Goal: Transaction & Acquisition: Purchase product/service

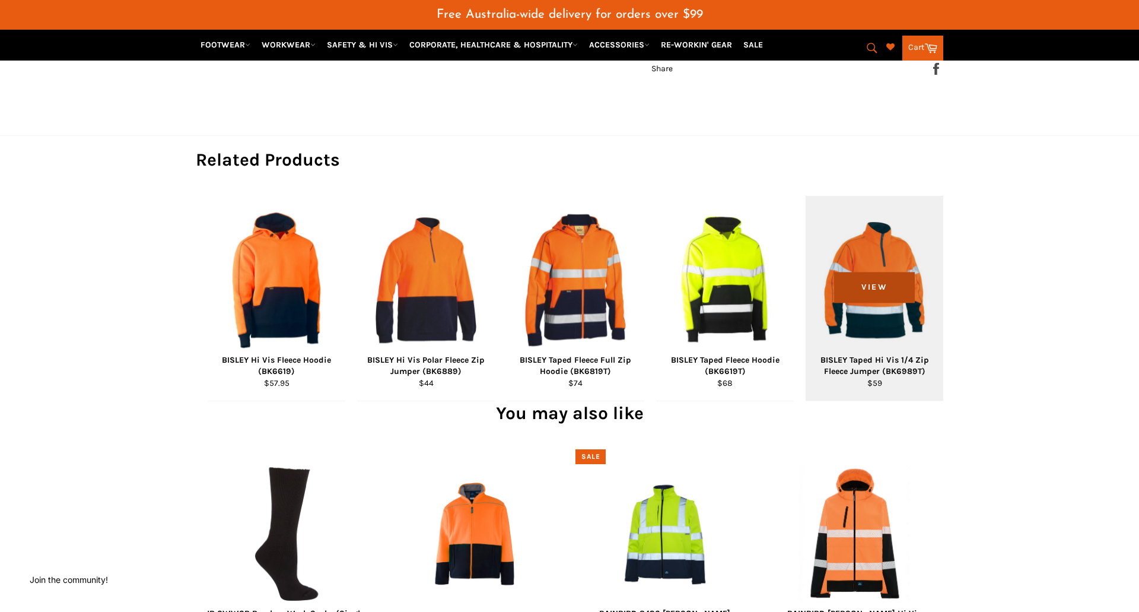
scroll to position [983, 0]
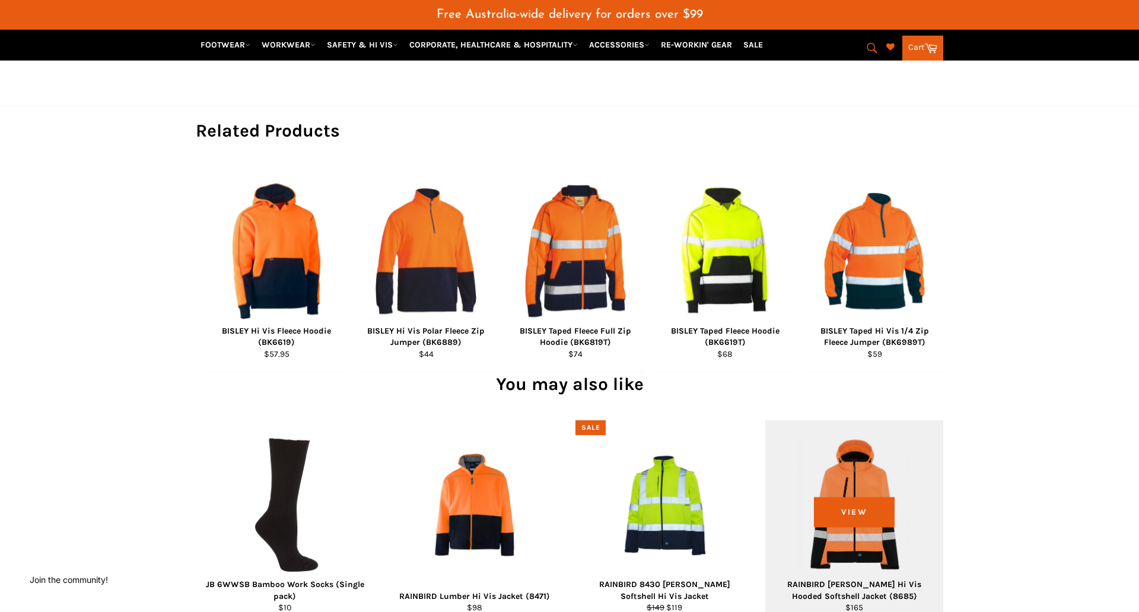
click at [842, 452] on div "View" at bounding box center [854, 522] width 178 height 205
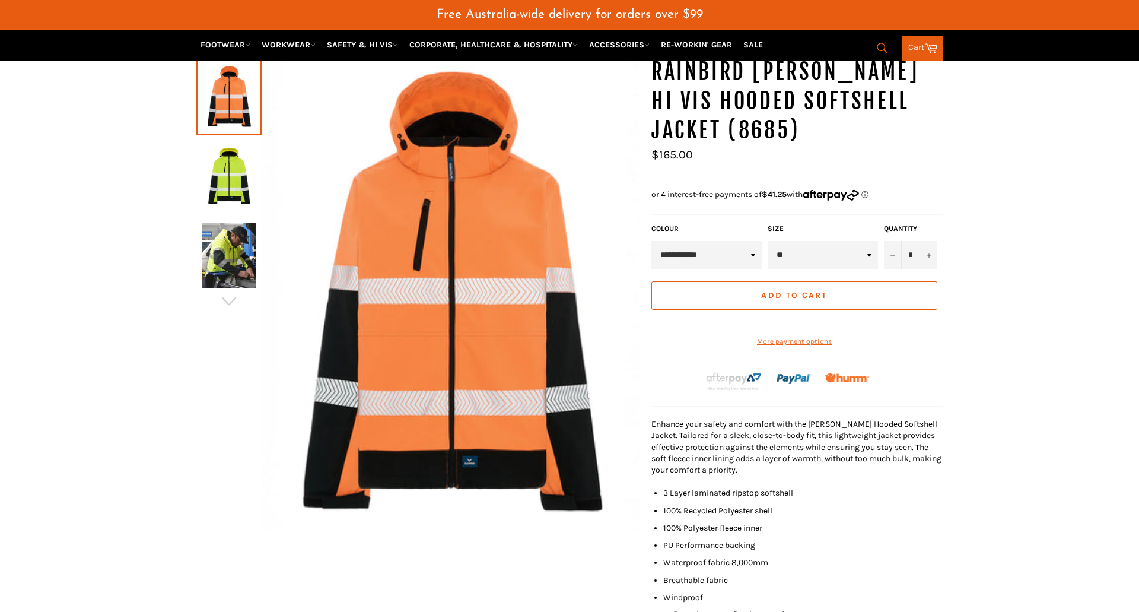
scroll to position [145, 0]
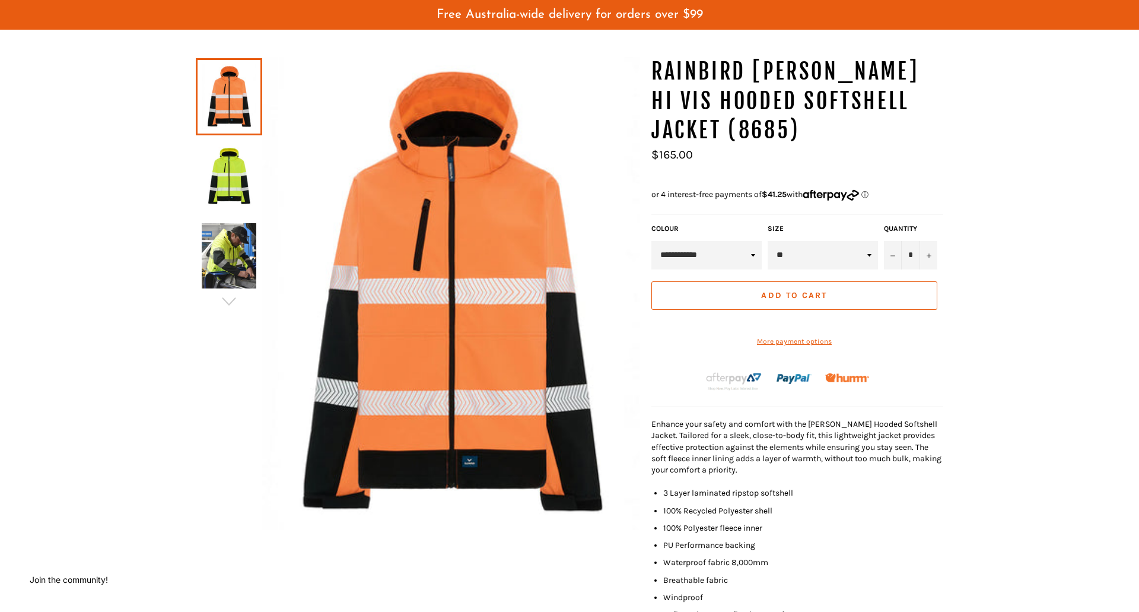
click at [228, 168] on img at bounding box center [229, 176] width 55 height 65
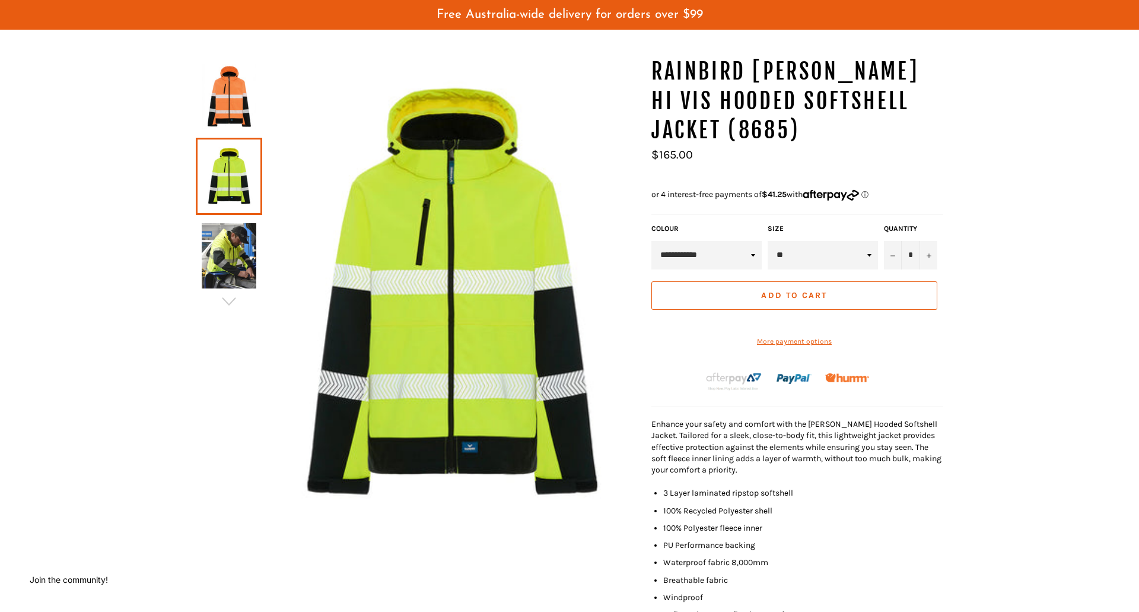
click at [234, 96] on img at bounding box center [229, 96] width 55 height 65
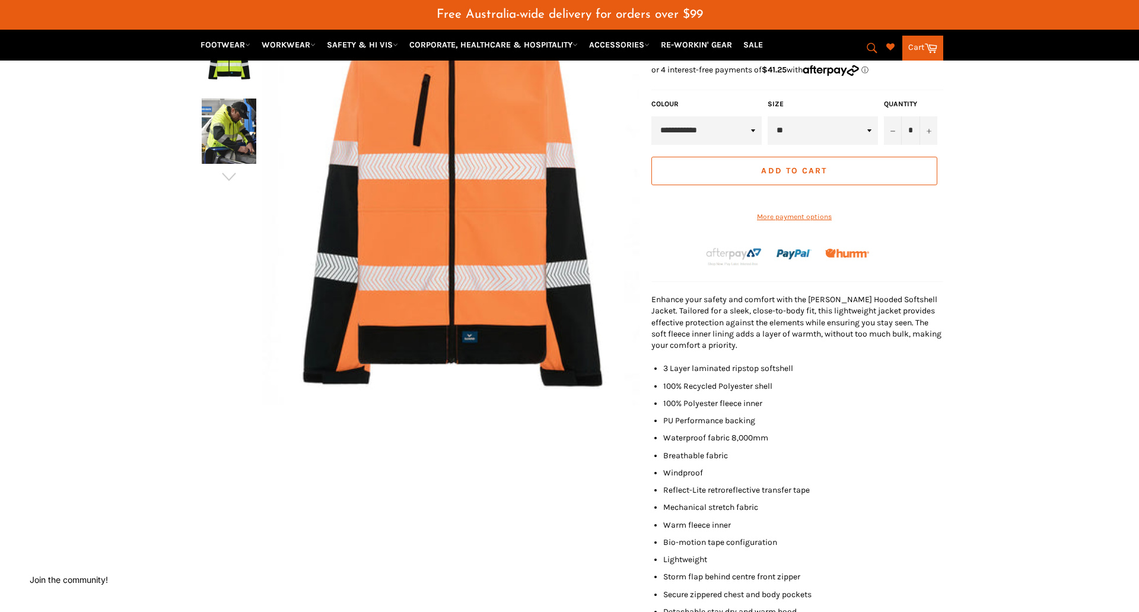
scroll to position [62, 0]
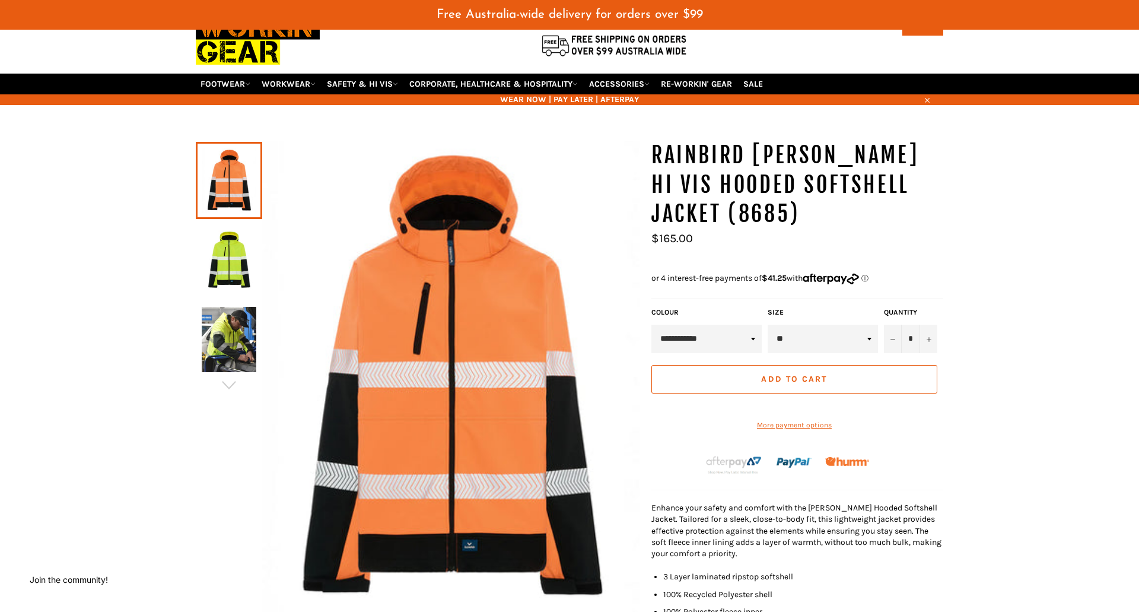
click at [472, 340] on img at bounding box center [450, 377] width 377 height 473
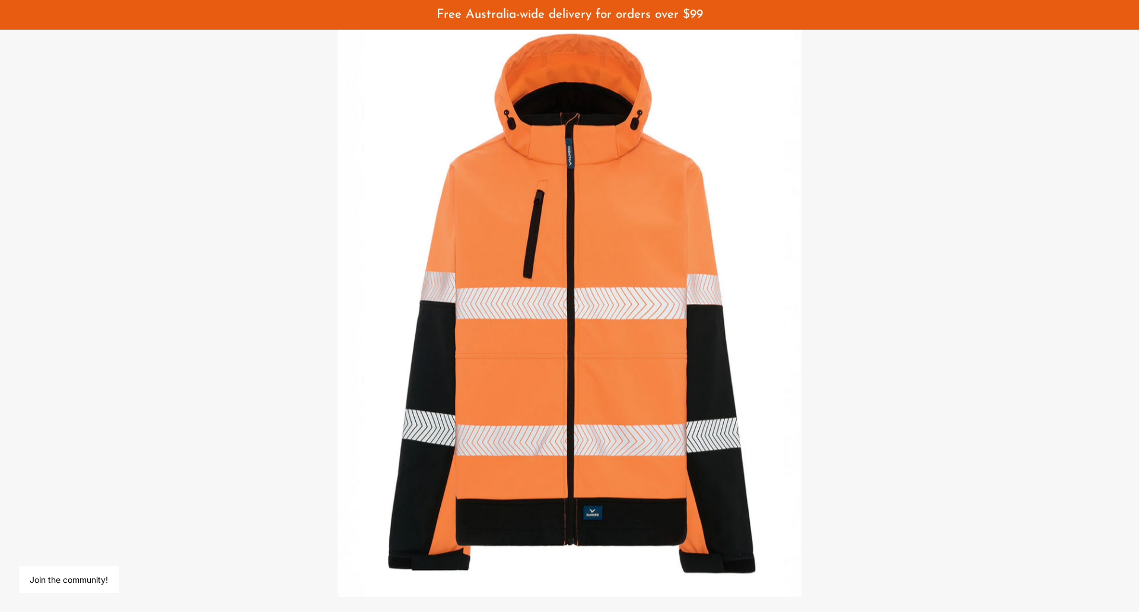
click at [618, 237] on img at bounding box center [570, 305] width 464 height 581
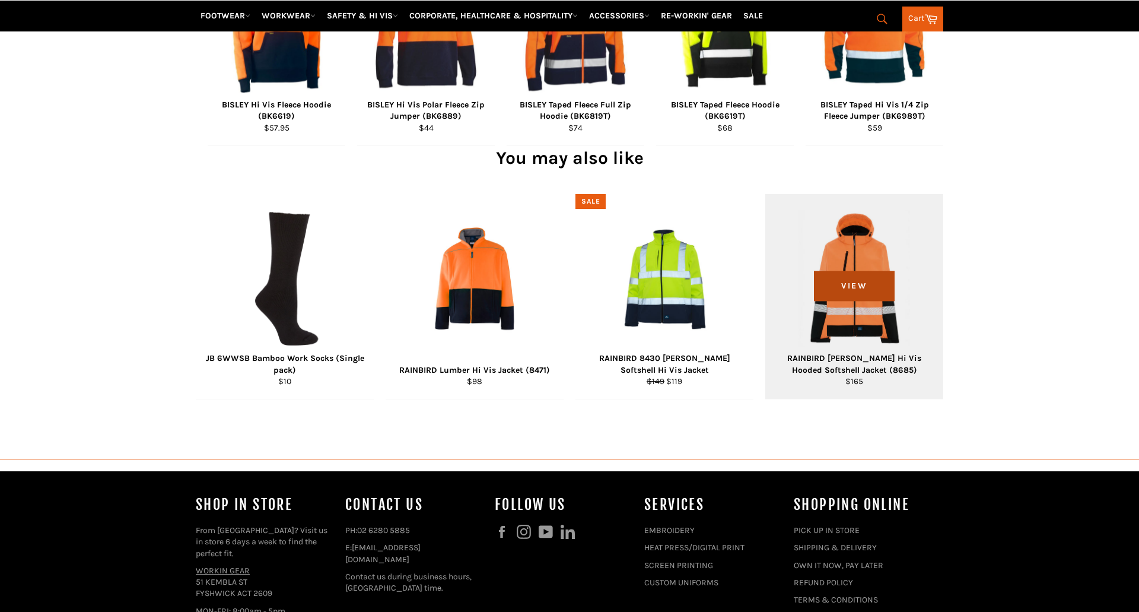
scroll to position [1205, 0]
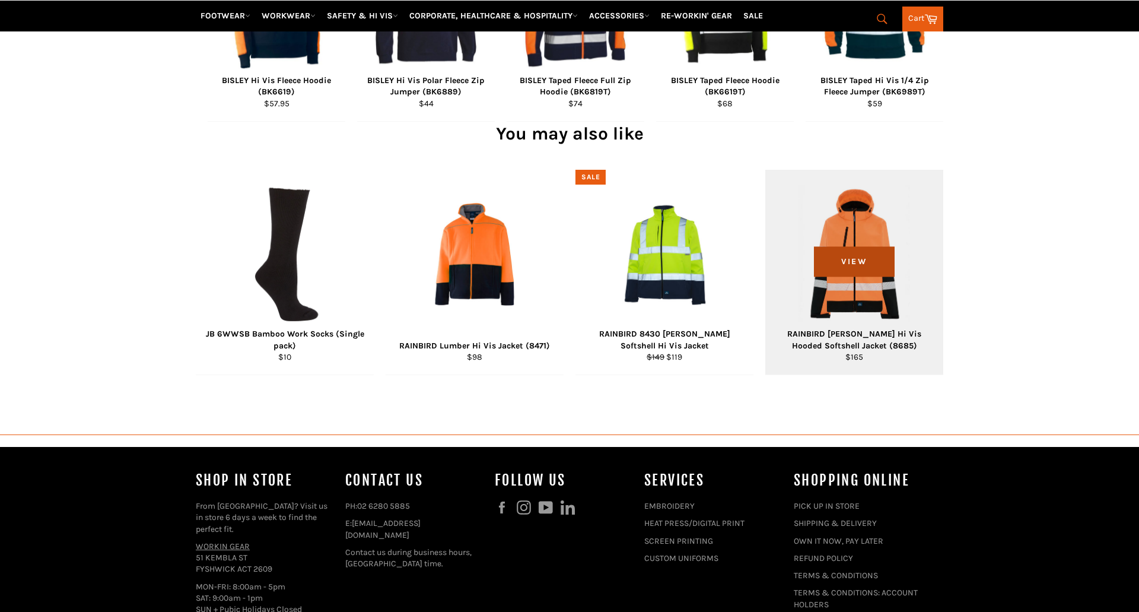
click at [853, 246] on span "View" at bounding box center [854, 261] width 80 height 30
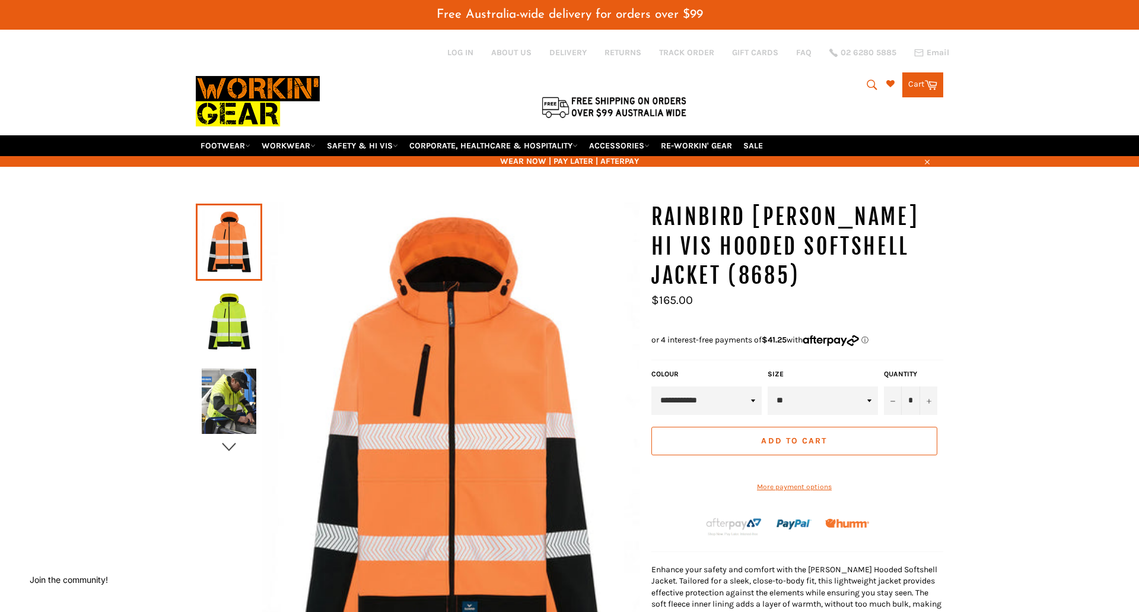
click at [235, 444] on icon "button" at bounding box center [229, 447] width 14 height 8
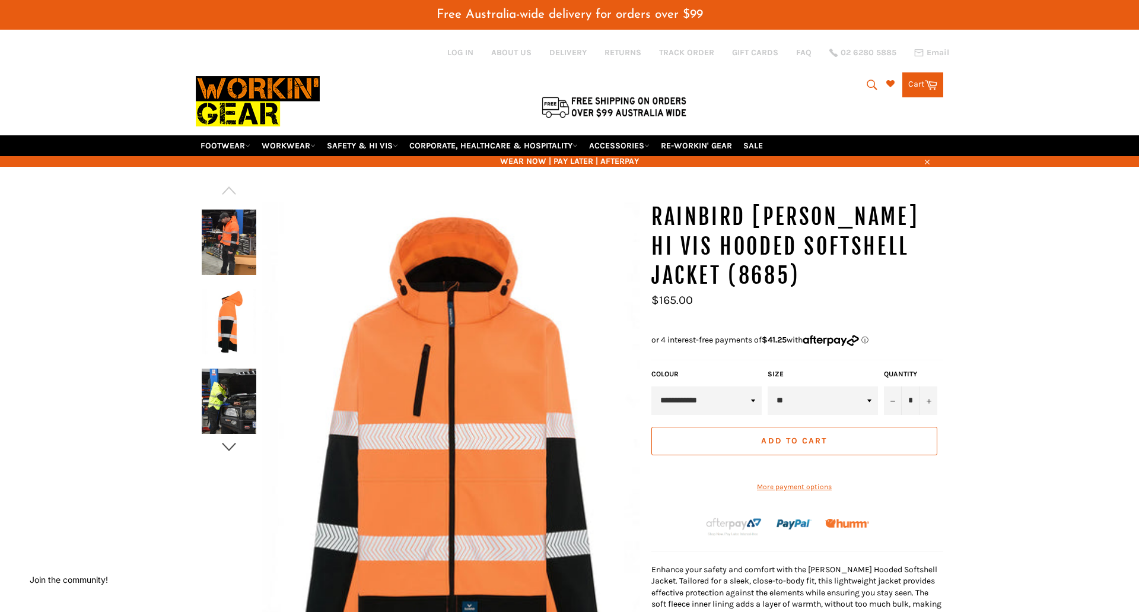
click at [229, 447] on icon "button" at bounding box center [229, 447] width 18 height 18
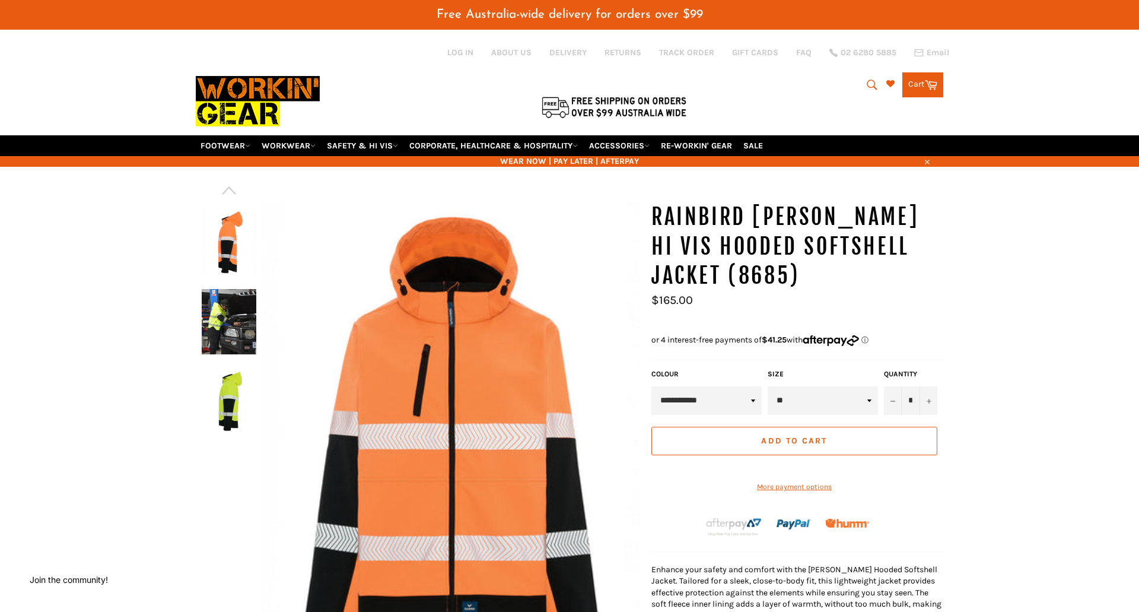
click at [225, 319] on img at bounding box center [229, 321] width 55 height 65
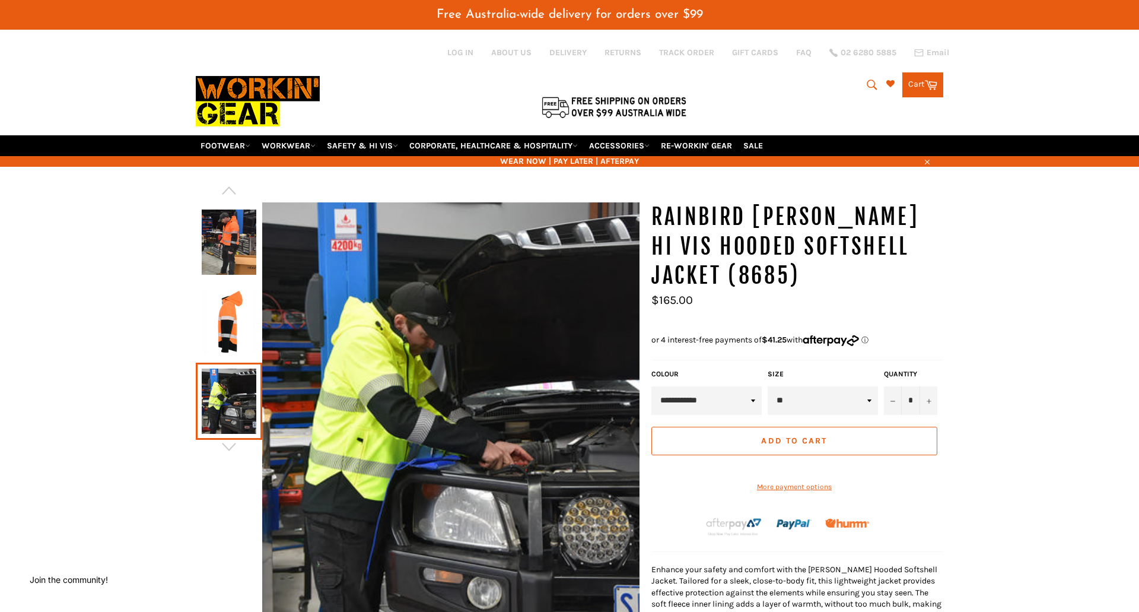
click at [224, 318] on img at bounding box center [229, 321] width 55 height 65
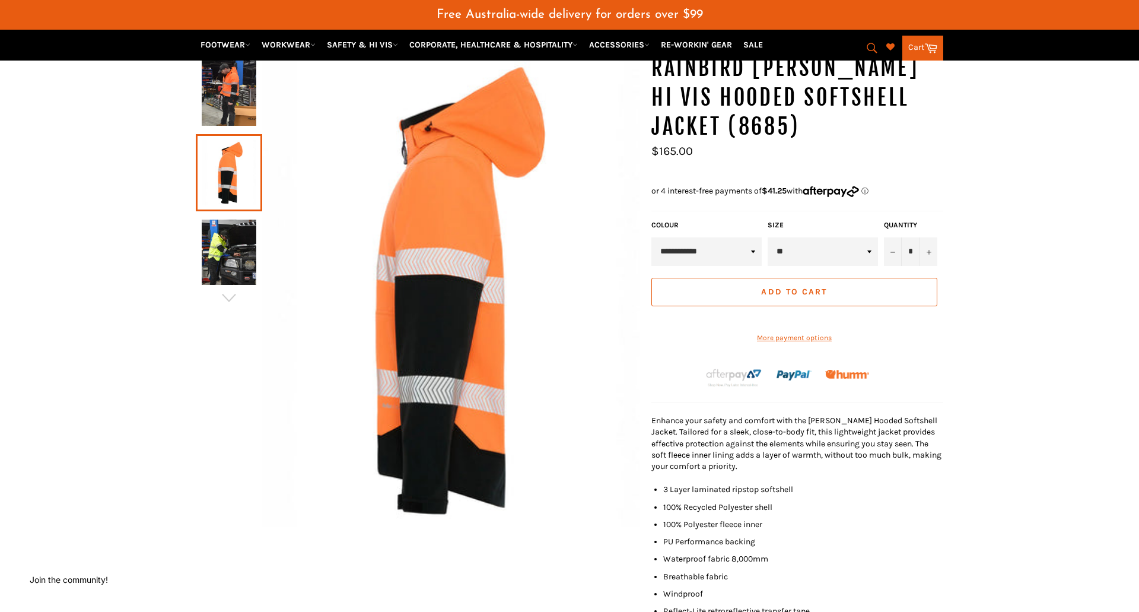
scroll to position [140, 0]
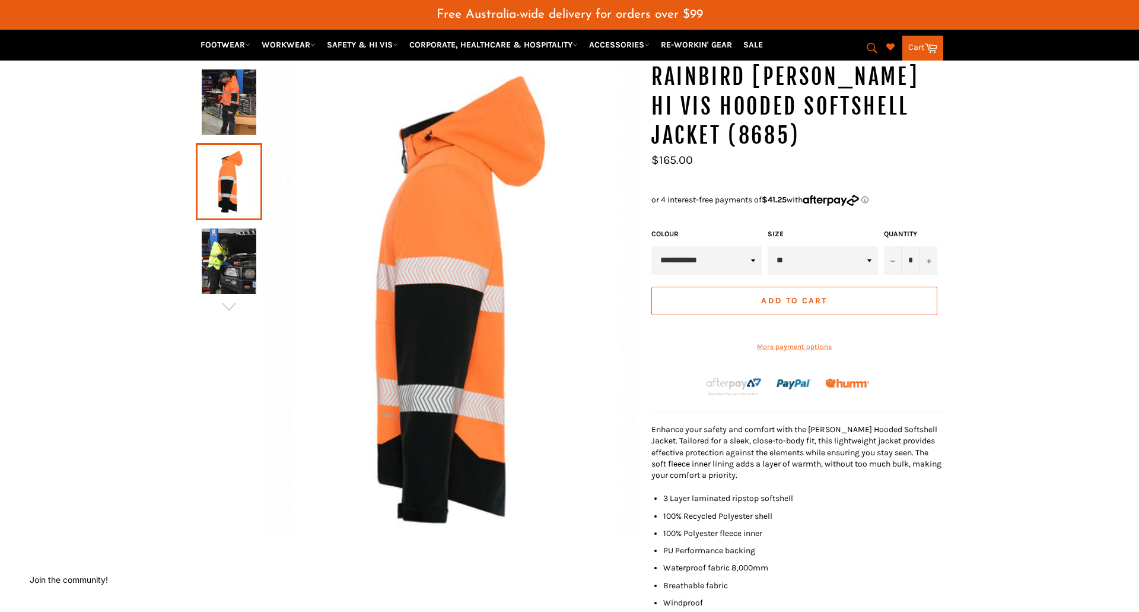
click at [220, 256] on img at bounding box center [229, 260] width 55 height 65
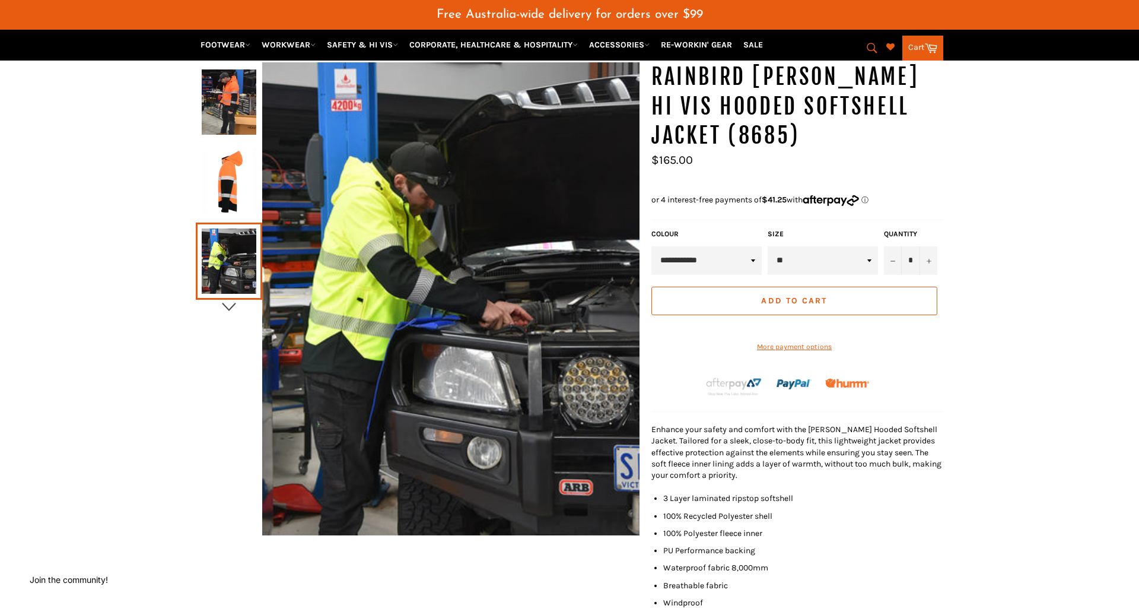
click at [234, 307] on icon "button" at bounding box center [229, 307] width 18 height 18
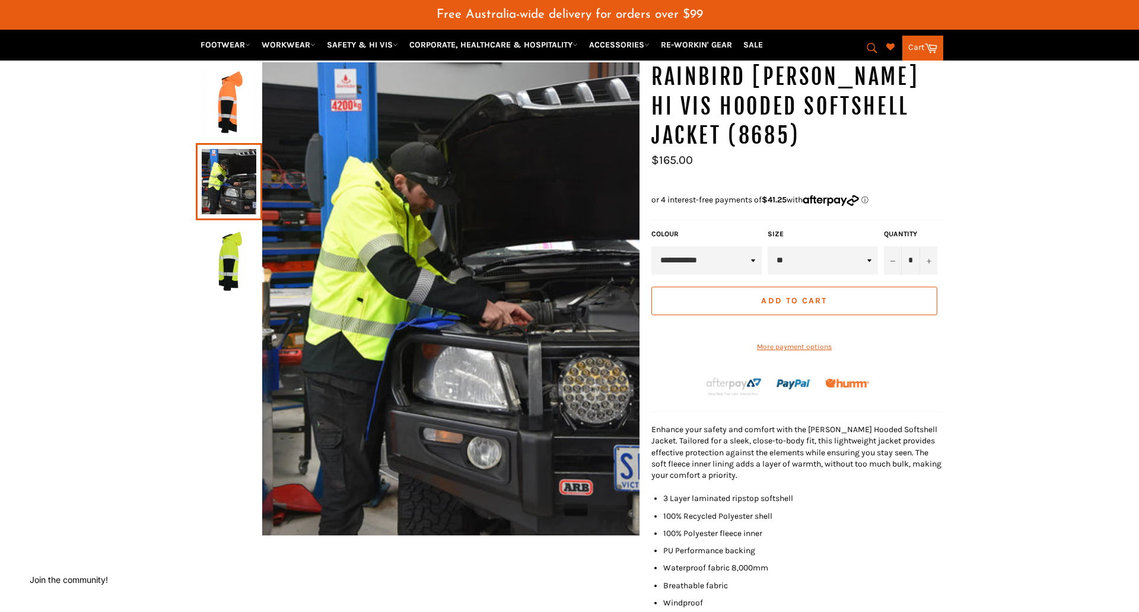
click at [233, 262] on img at bounding box center [229, 260] width 55 height 65
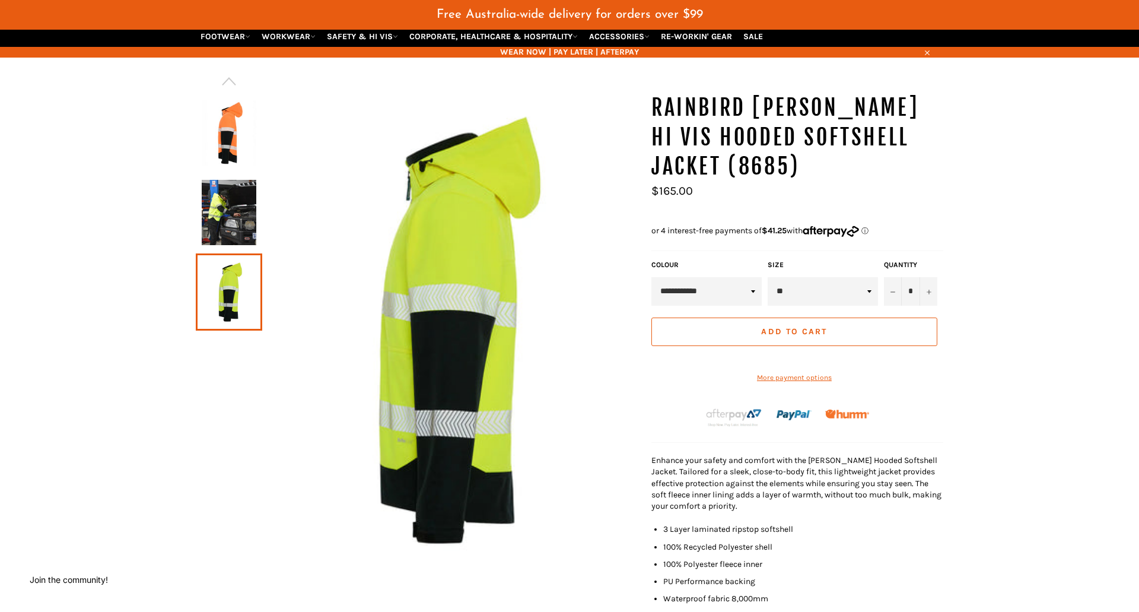
scroll to position [107, 0]
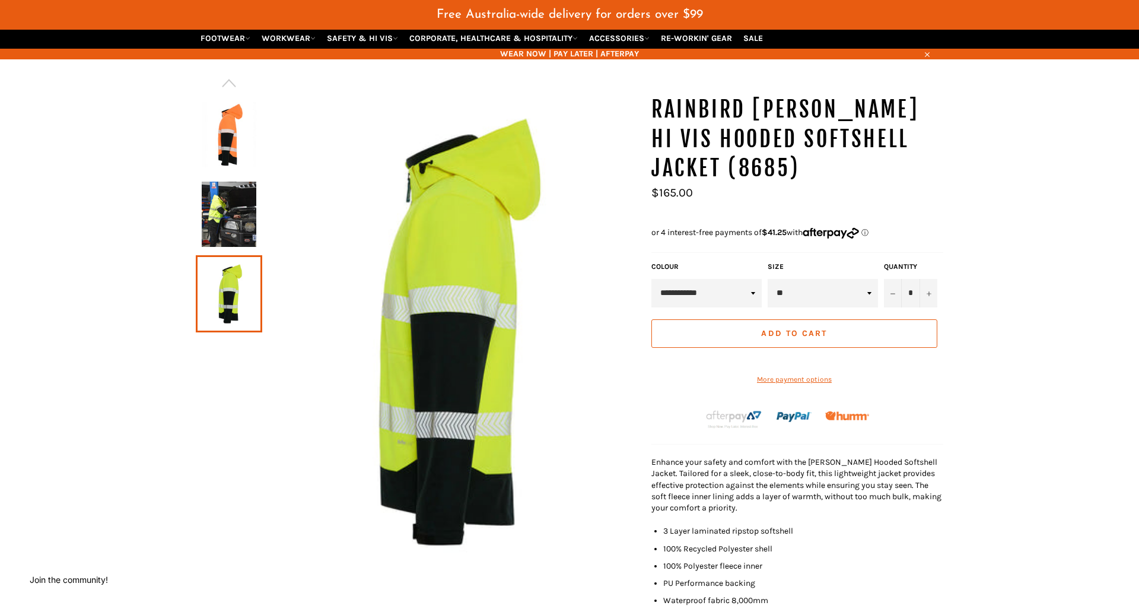
click at [227, 139] on img at bounding box center [229, 134] width 55 height 65
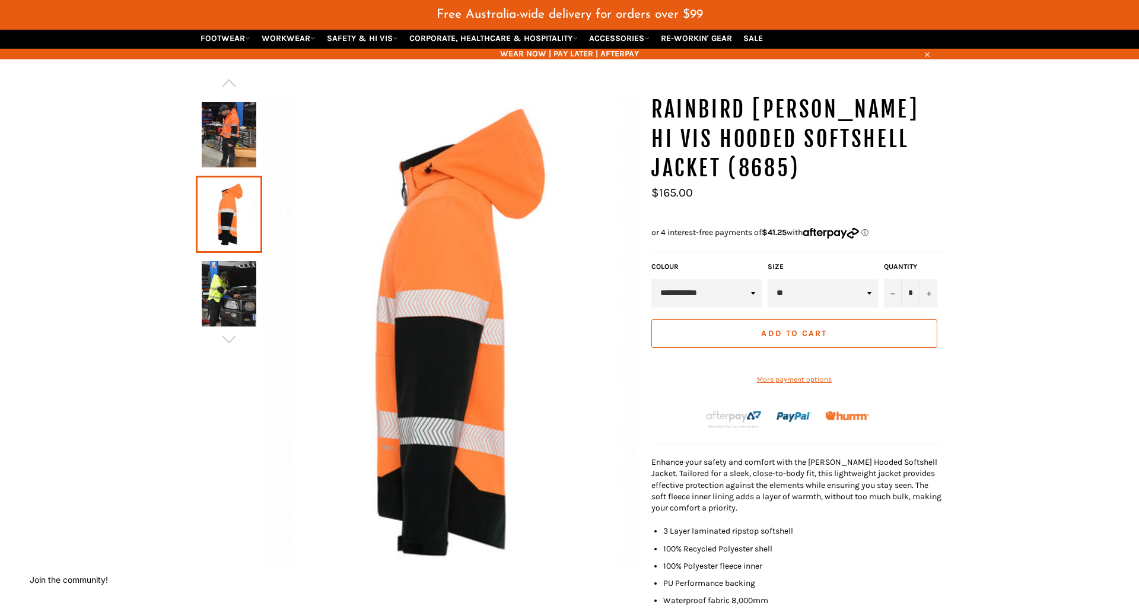
click at [231, 117] on img at bounding box center [229, 134] width 55 height 65
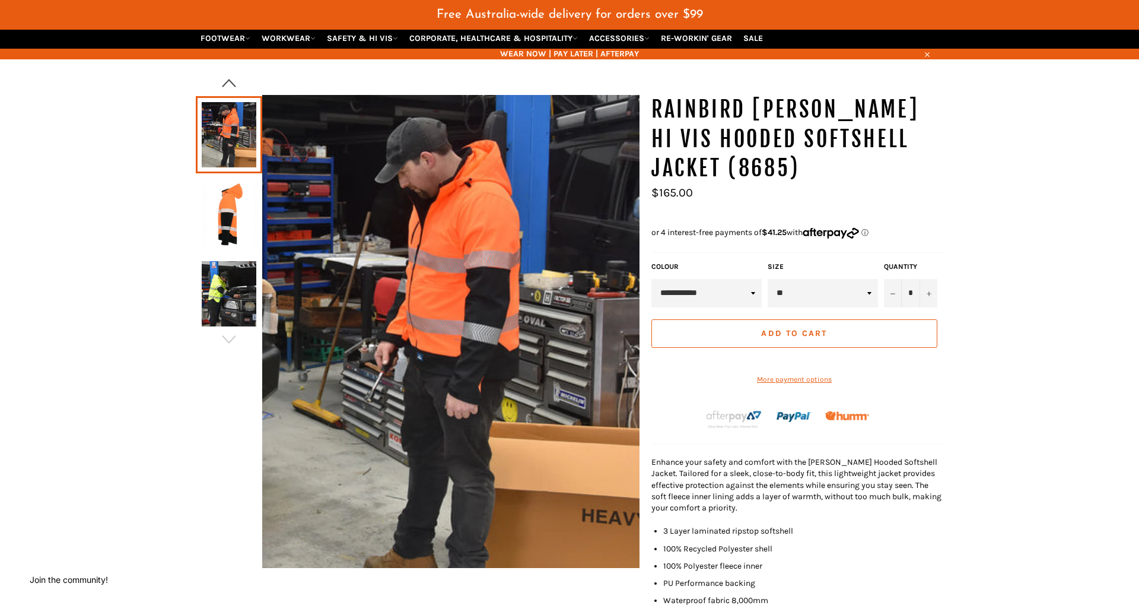
click at [230, 83] on icon "button" at bounding box center [229, 83] width 18 height 18
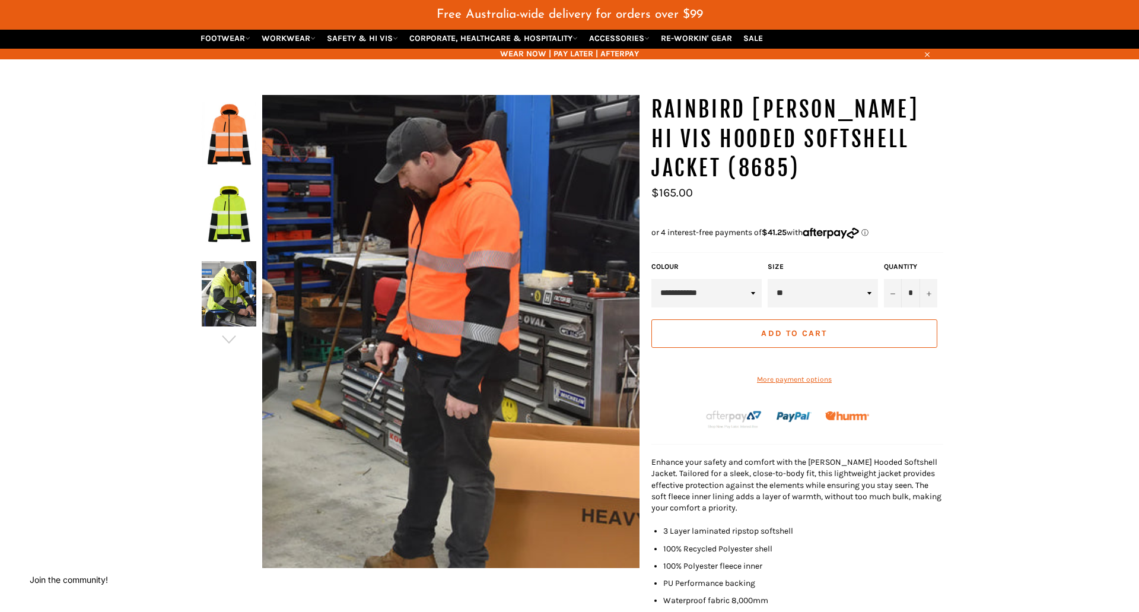
click at [222, 204] on img at bounding box center [229, 214] width 55 height 65
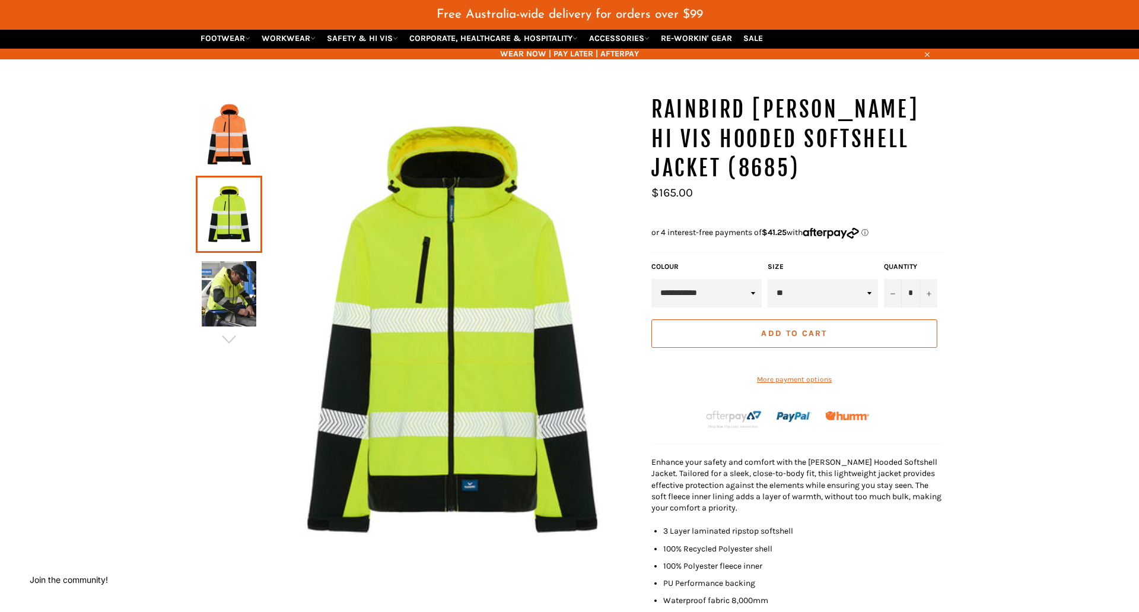
click at [237, 116] on img at bounding box center [229, 134] width 55 height 65
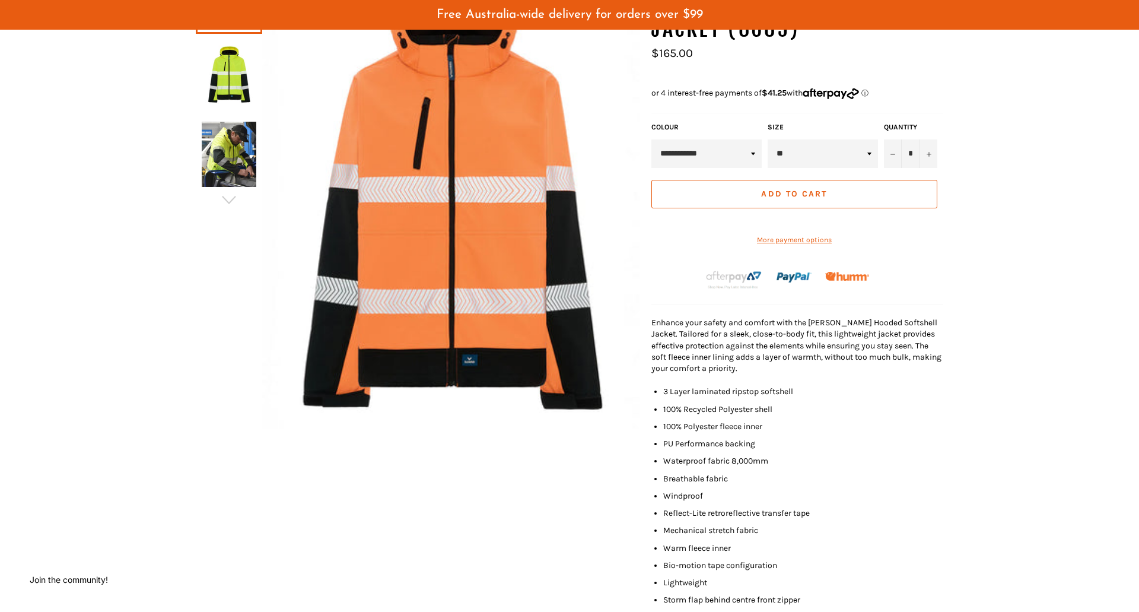
scroll to position [0, 0]
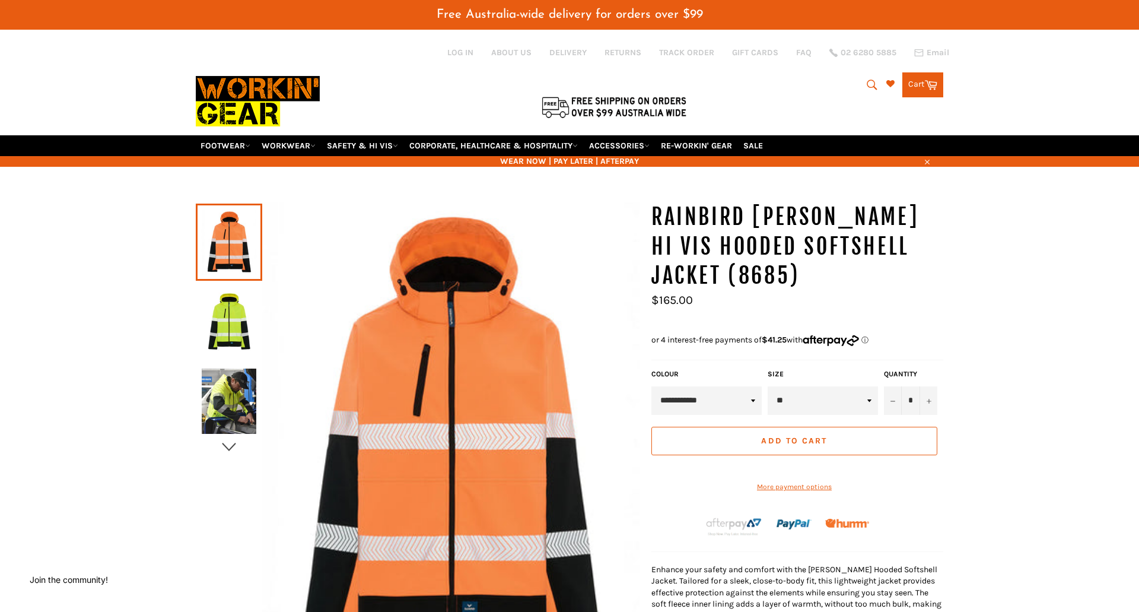
click at [235, 447] on icon "button" at bounding box center [229, 447] width 18 height 18
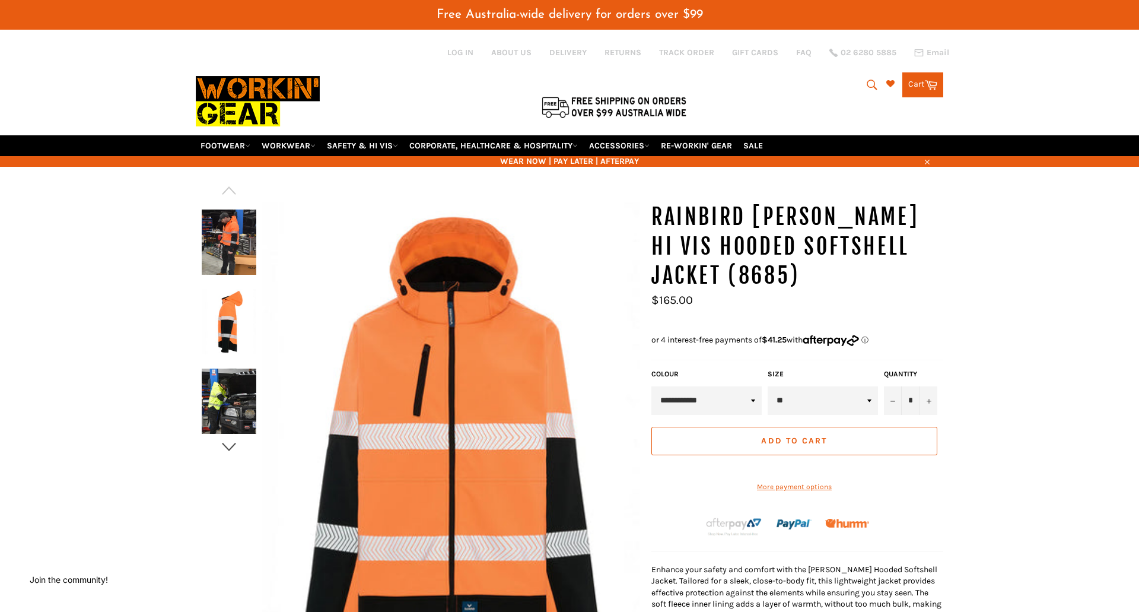
click at [230, 447] on icon "button" at bounding box center [229, 447] width 14 height 8
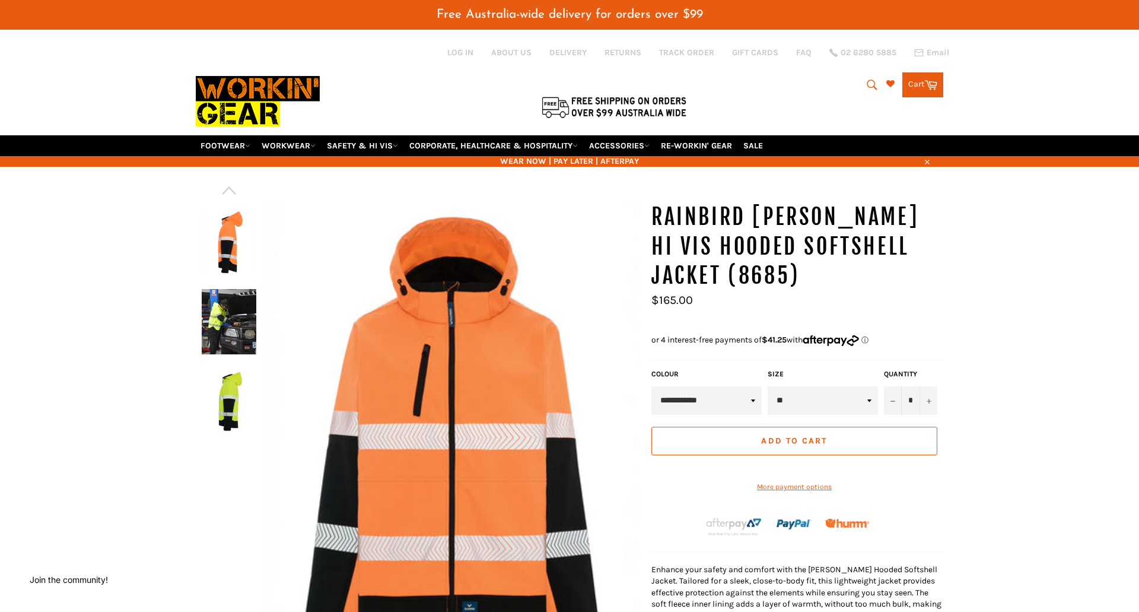
click at [227, 447] on div at bounding box center [418, 446] width 444 height 488
click at [723, 397] on select "**********" at bounding box center [707, 400] width 110 height 28
click at [847, 402] on select "** *** *** *** *** *** *** *******" at bounding box center [823, 400] width 110 height 28
select select "***"
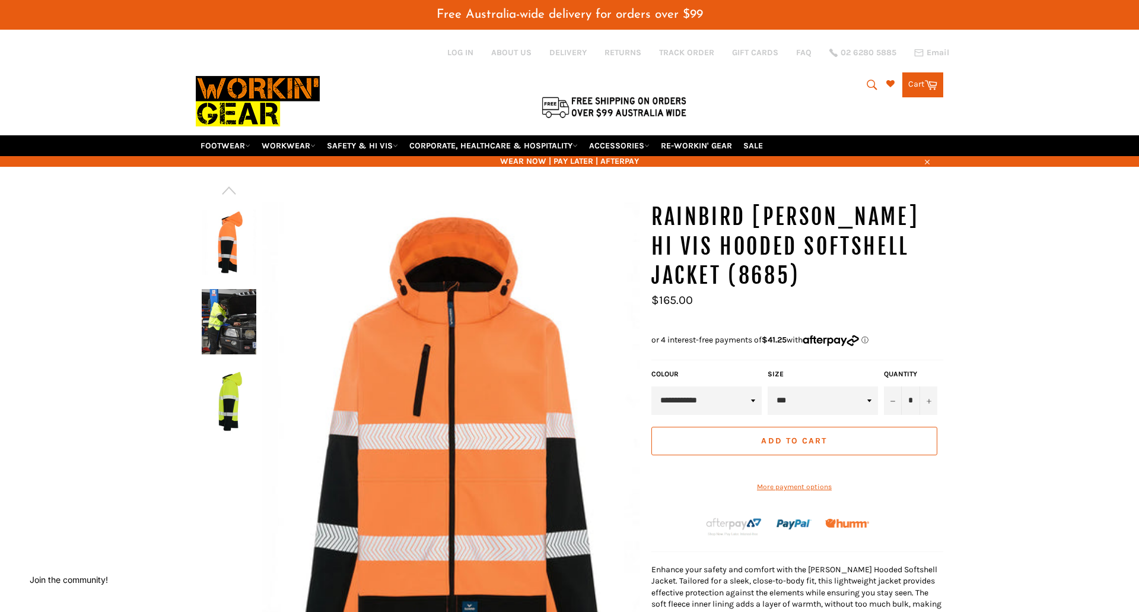
click at [768, 386] on select "** *** *** *** *** *** *** *******" at bounding box center [823, 400] width 110 height 28
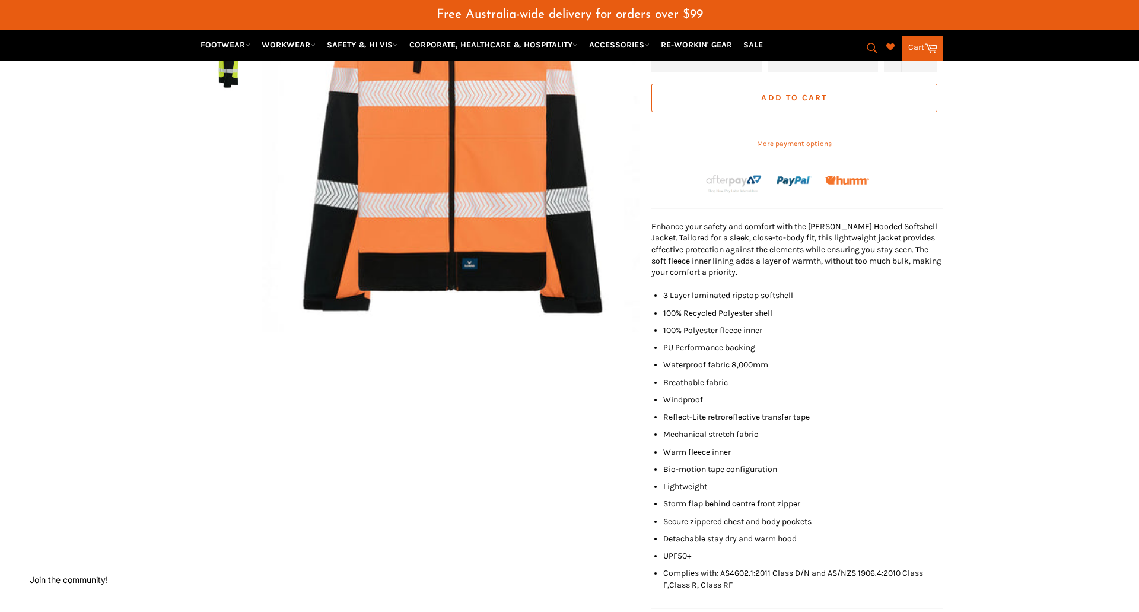
scroll to position [374, 0]
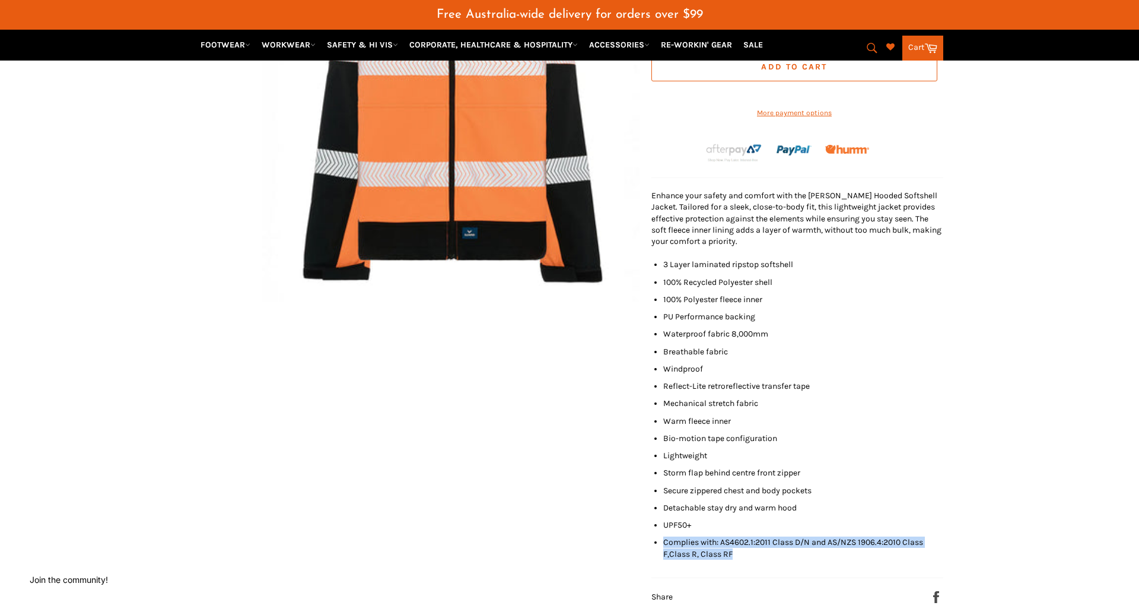
drag, startPoint x: 703, startPoint y: 572, endPoint x: 662, endPoint y: 558, distance: 43.2
click at [663, 559] on li "Complies with: AS4602.1:2011 Class D/N and AS/NZS 1906.4:2010 Class F,Class R, …" at bounding box center [803, 547] width 280 height 23
click at [1003, 446] on div "*" at bounding box center [569, 240] width 1139 height 823
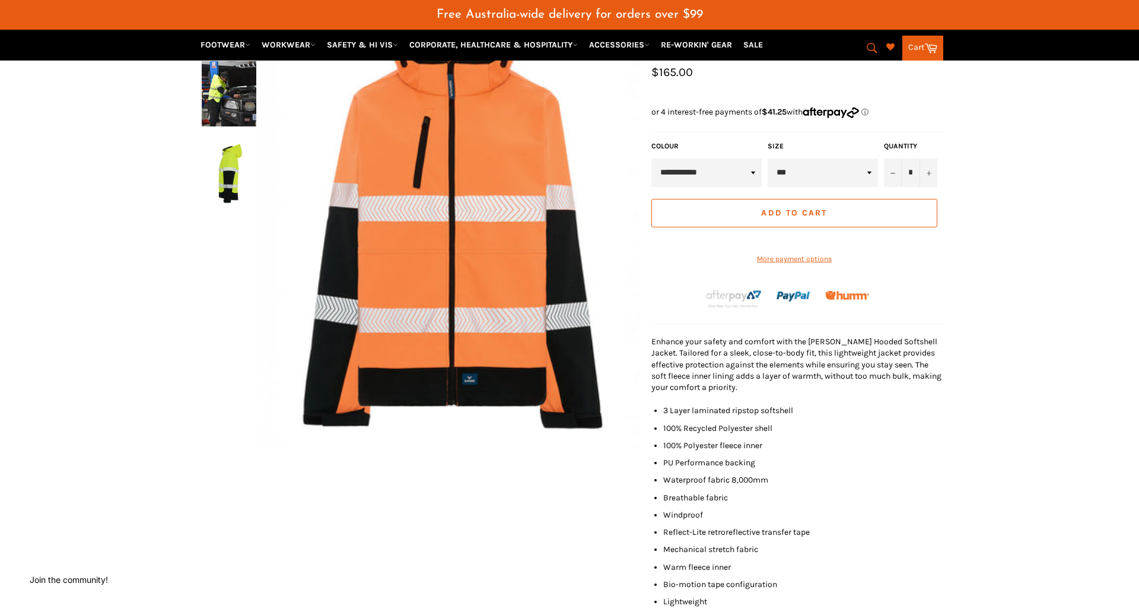
scroll to position [7, 0]
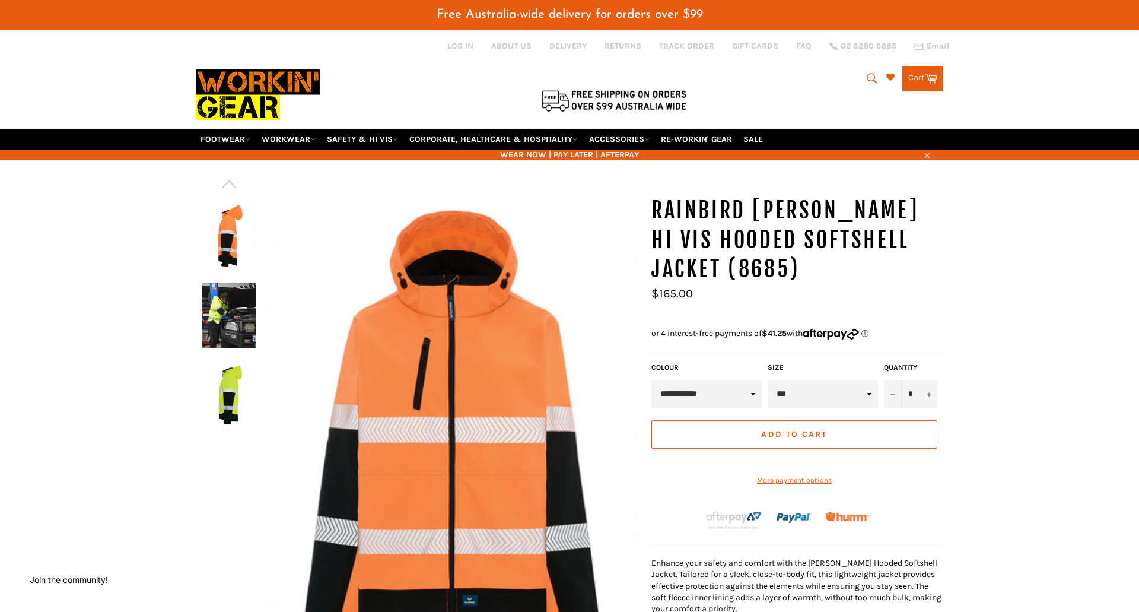
click at [868, 390] on select "** *** *** *** *** *** *** *******" at bounding box center [823, 394] width 110 height 28
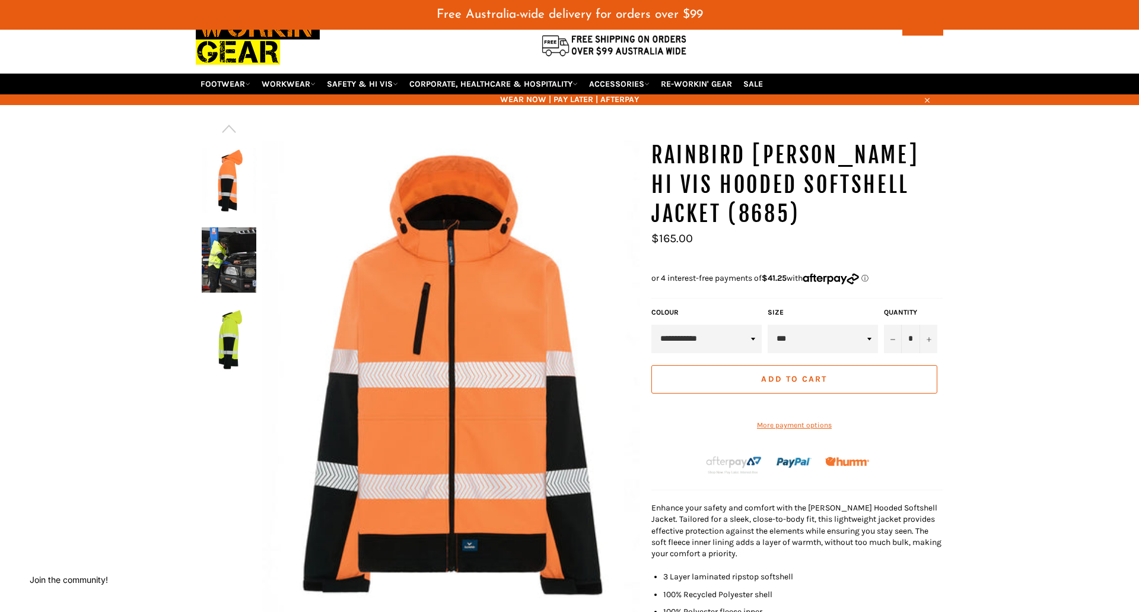
scroll to position [0, 0]
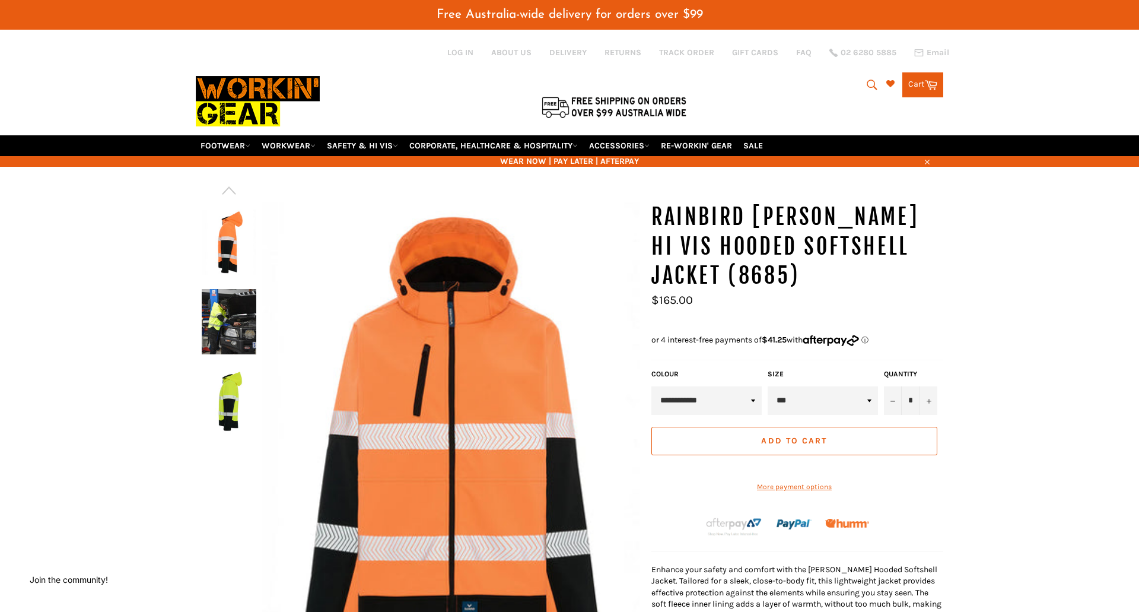
click at [868, 402] on select "** *** *** *** *** *** *** *******" at bounding box center [823, 400] width 110 height 28
click at [871, 402] on select "** *** *** *** *** *** *** *******" at bounding box center [823, 400] width 110 height 28
